Goal: Task Accomplishment & Management: Manage account settings

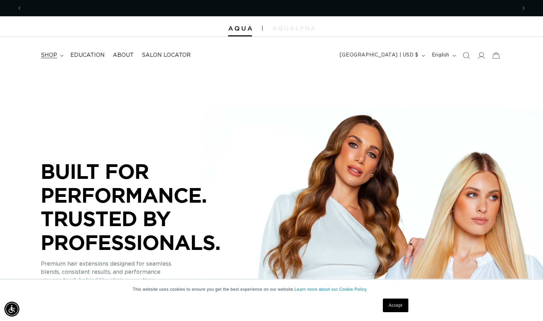
click at [49, 52] on span "shop" at bounding box center [49, 55] width 16 height 7
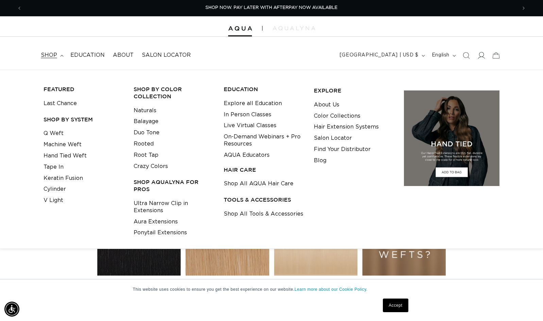
click at [483, 56] on icon at bounding box center [481, 55] width 7 height 7
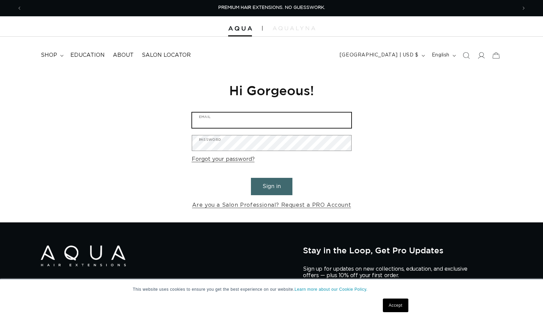
click at [296, 124] on input "Email" at bounding box center [271, 120] width 159 height 15
type input "x"
